Goal: Information Seeking & Learning: Learn about a topic

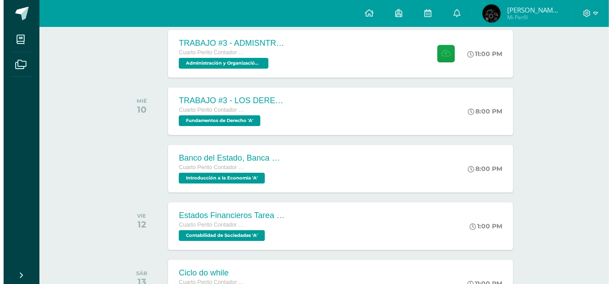
scroll to position [221, 0]
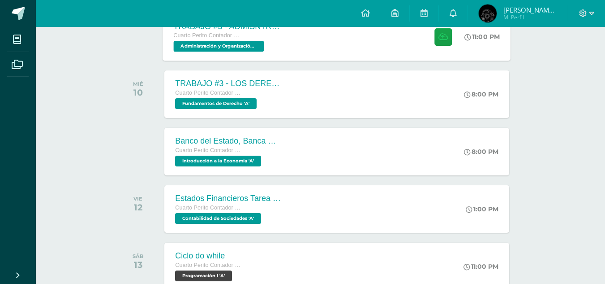
click at [241, 41] on span "Administración y Organización de Oficina 'A'" at bounding box center [219, 46] width 90 height 11
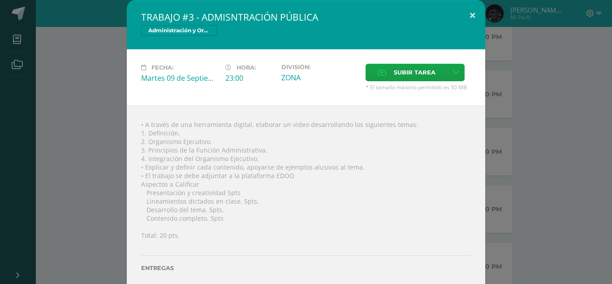
click at [468, 24] on button at bounding box center [473, 15] width 26 height 30
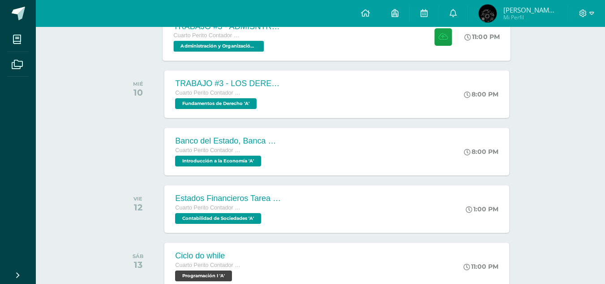
click at [256, 51] on span "Administración y Organización de Oficina 'A'" at bounding box center [219, 46] width 90 height 11
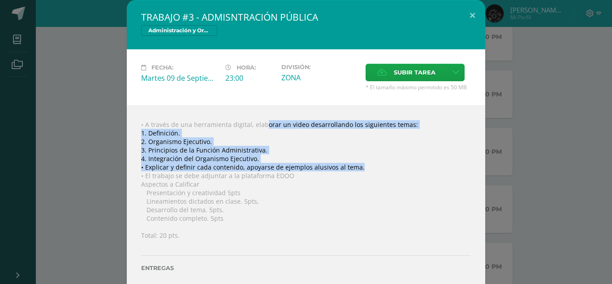
drag, startPoint x: 247, startPoint y: 122, endPoint x: 354, endPoint y: 167, distance: 116.1
click at [354, 167] on div "• A través de una herramienta digital, elaborar un video desarrollando los sigu…" at bounding box center [306, 205] width 358 height 201
copy div "elaborar un video desarrollando los siguientes temas: 1. Definición. 2. Organis…"
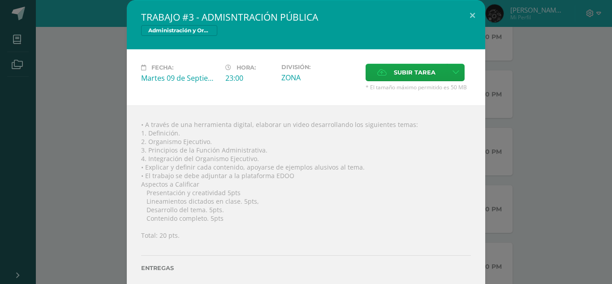
click at [323, 228] on div "• A través de una herramienta digital, elaborar un video desarrollando los sigu…" at bounding box center [306, 205] width 358 height 201
drag, startPoint x: 145, startPoint y: 149, endPoint x: 257, endPoint y: 151, distance: 112.0
click at [257, 151] on div "• A través de una herramienta digital, elaborar un video desarrollando los sigu…" at bounding box center [306, 205] width 358 height 201
copy div "Principios de la Función Administrativa"
drag, startPoint x: 143, startPoint y: 158, endPoint x: 250, endPoint y: 159, distance: 107.1
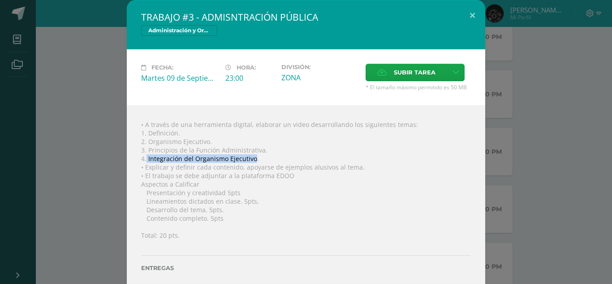
click at [250, 159] on div "• A través de una herramienta digital, elaborar un video desarrollando los sigu…" at bounding box center [306, 205] width 358 height 201
copy div "Integración del Organismo Ejecutivo"
